Goal: Task Accomplishment & Management: Complete application form

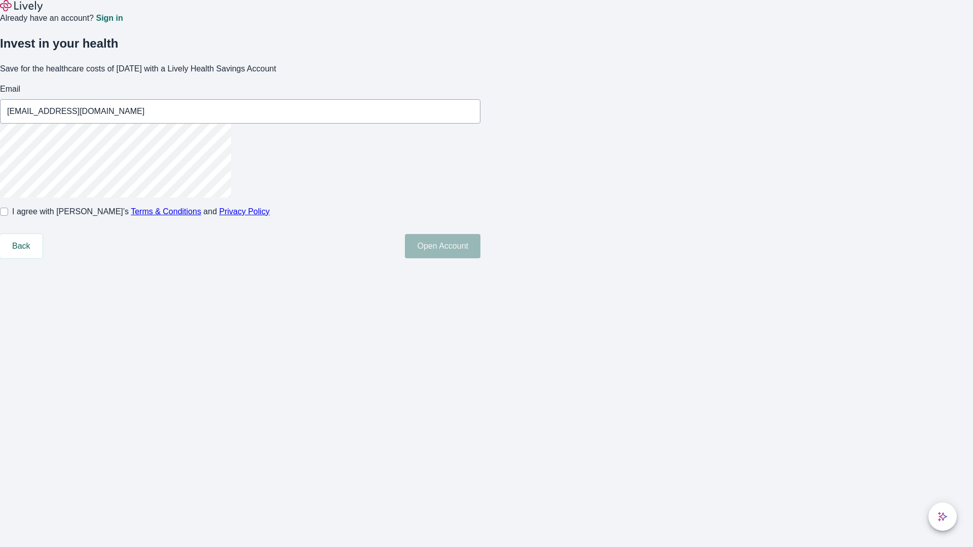
click at [8, 216] on input "I agree with Lively’s Terms & Conditions and Privacy Policy" at bounding box center [4, 212] width 8 height 8
checkbox input "true"
click at [480, 258] on button "Open Account" at bounding box center [442, 246] width 75 height 24
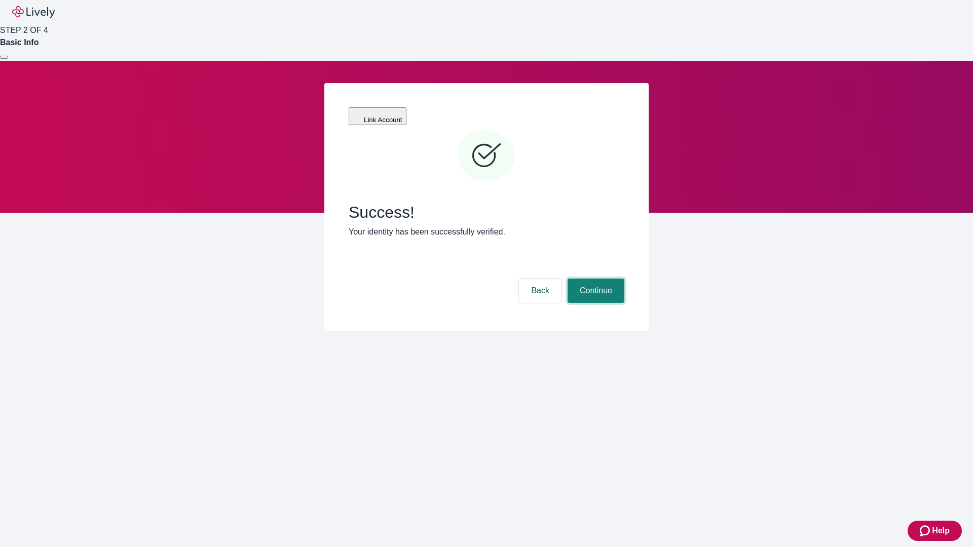
click at [594, 279] on button "Continue" at bounding box center [595, 291] width 57 height 24
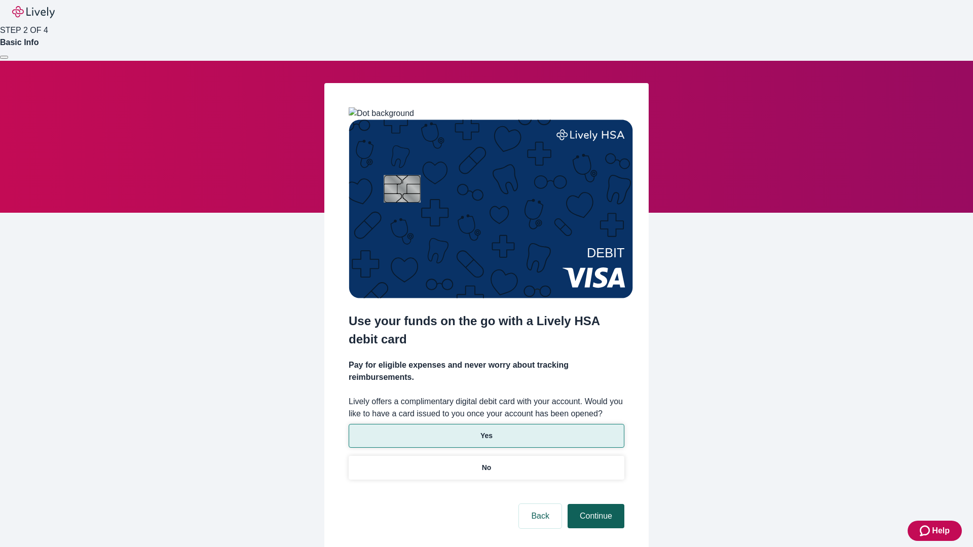
click at [486, 431] on p "Yes" at bounding box center [486, 436] width 12 height 11
click at [594, 504] on button "Continue" at bounding box center [595, 516] width 57 height 24
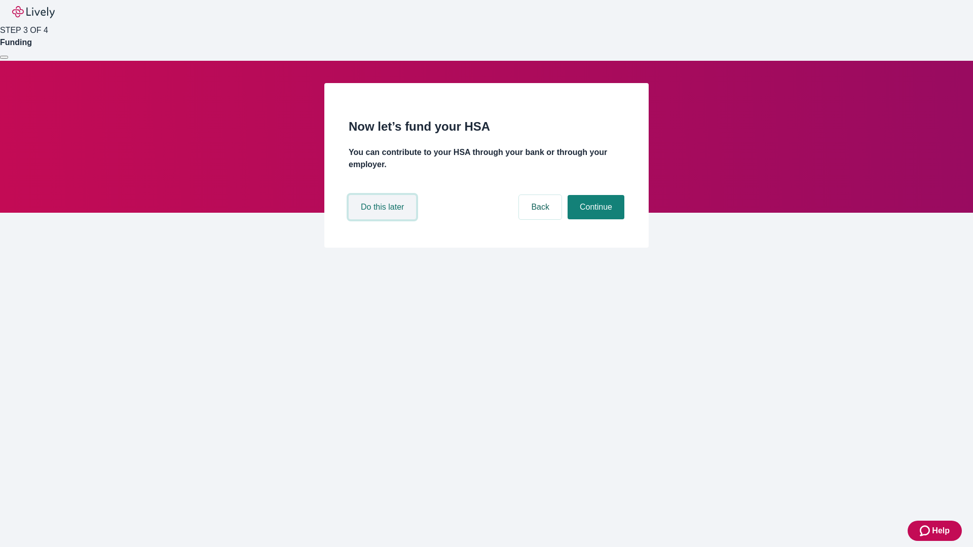
click at [384, 219] on button "Do this later" at bounding box center [382, 207] width 67 height 24
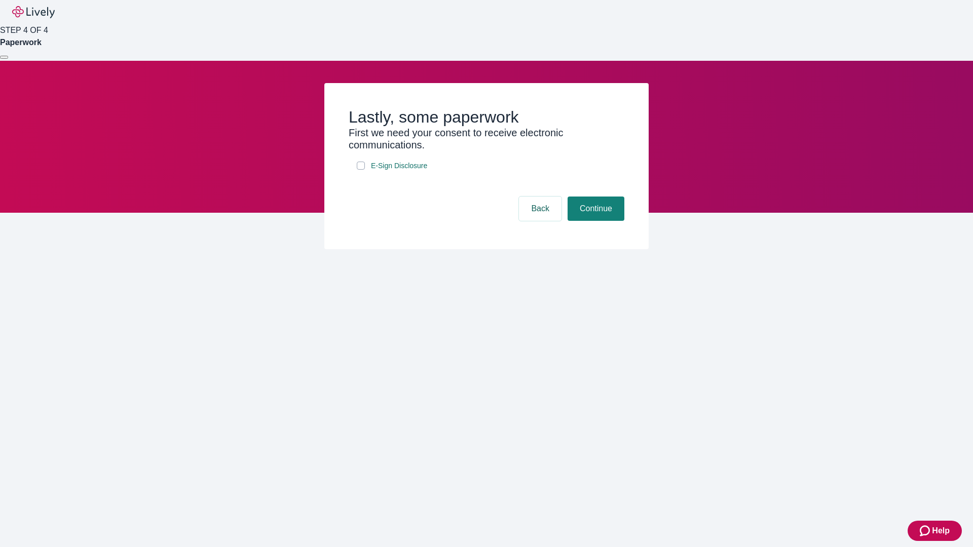
click at [361, 170] on input "E-Sign Disclosure" at bounding box center [361, 166] width 8 height 8
checkbox input "true"
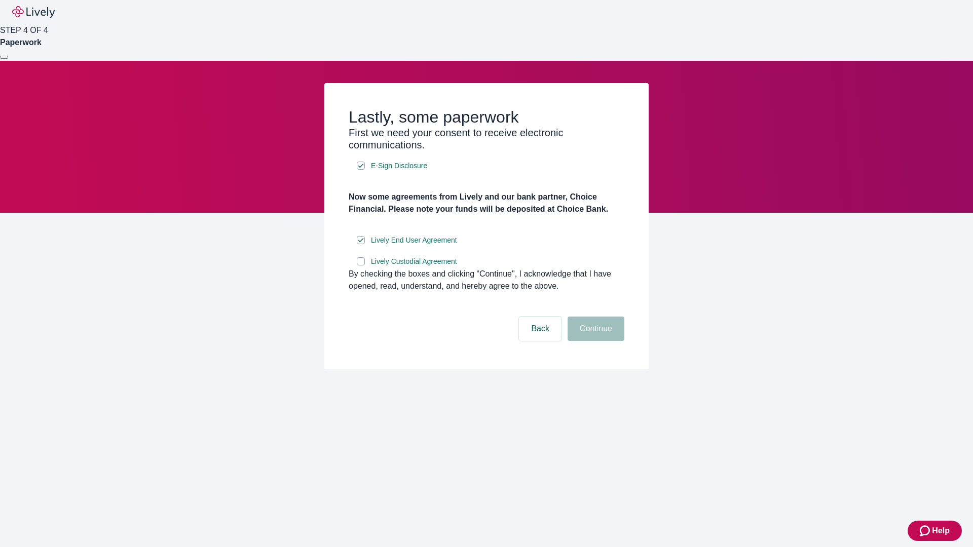
click at [361, 265] on input "Lively Custodial Agreement" at bounding box center [361, 261] width 8 height 8
checkbox input "true"
click at [594, 341] on button "Continue" at bounding box center [595, 329] width 57 height 24
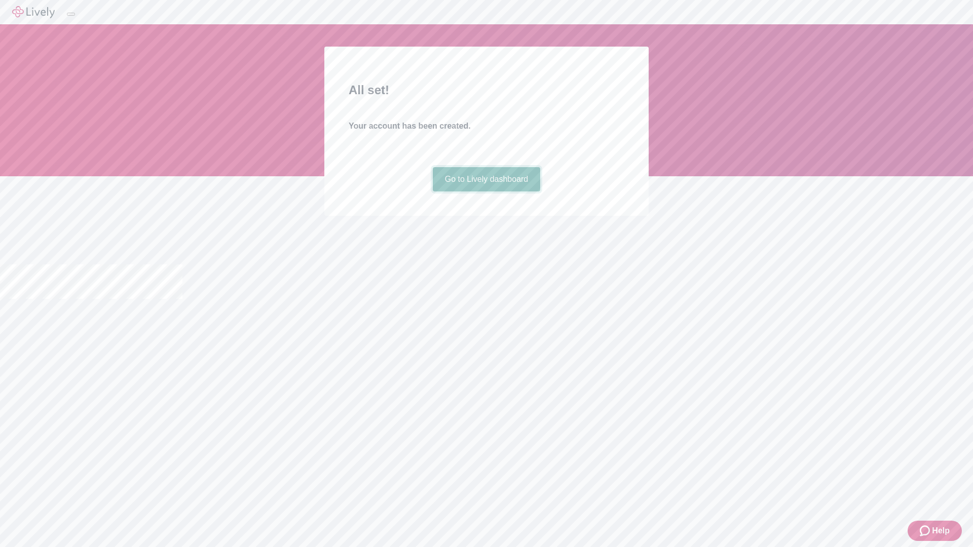
click at [486, 192] on link "Go to Lively dashboard" at bounding box center [487, 179] width 108 height 24
